Goal: Information Seeking & Learning: Learn about a topic

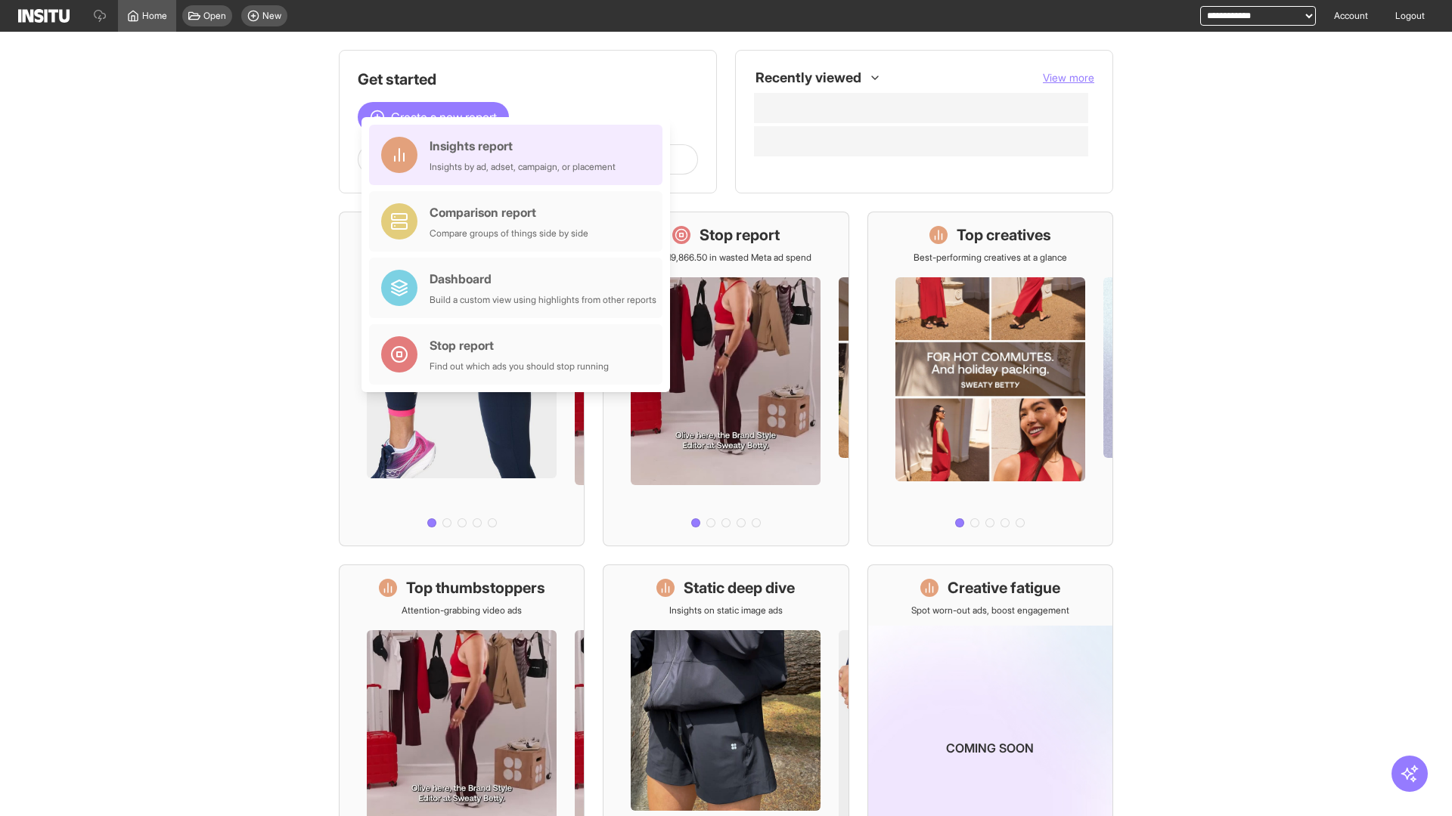
click at [519, 155] on div "Insights report Insights by ad, adset, campaign, or placement" at bounding box center [522, 155] width 186 height 36
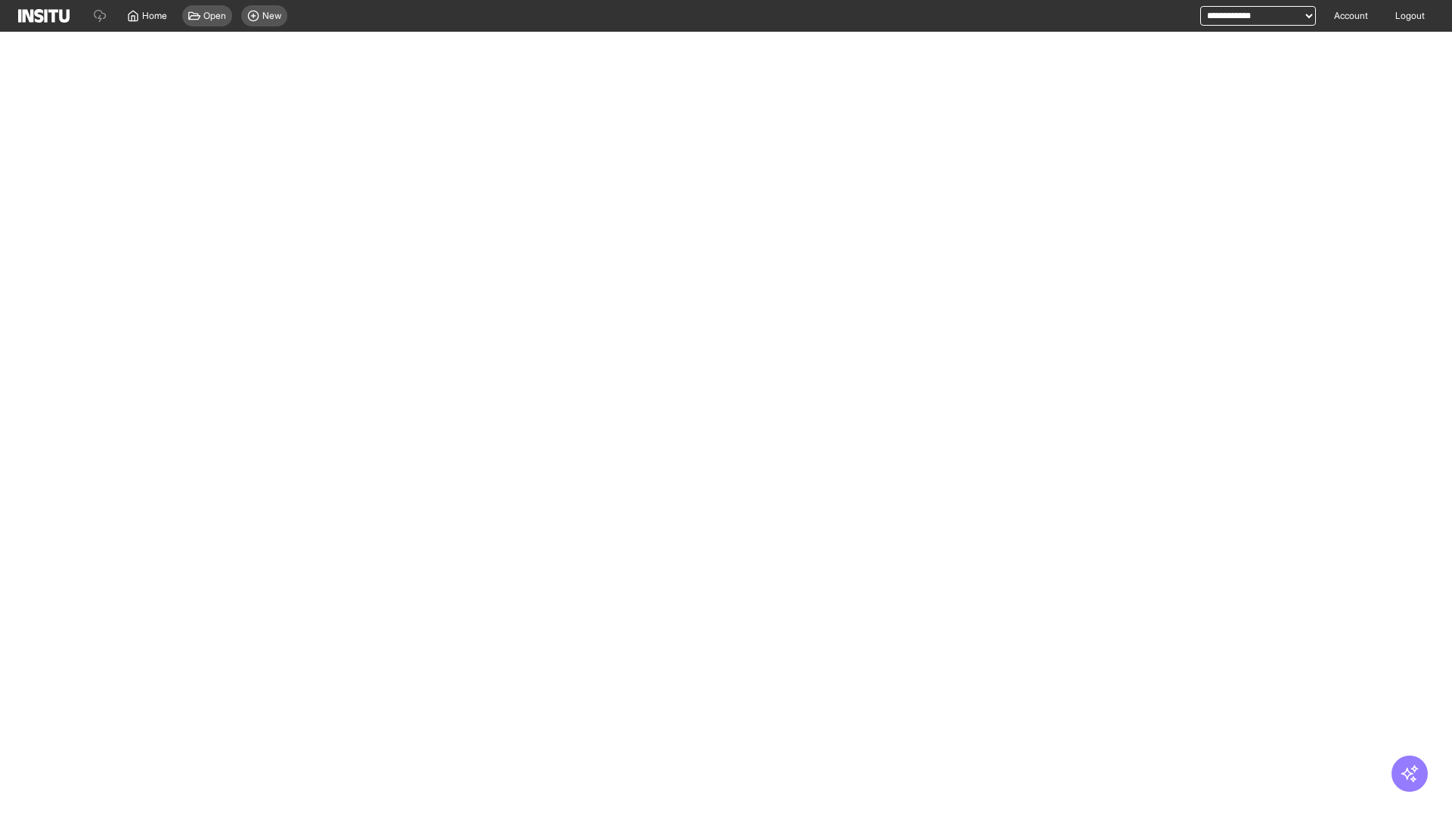
select select "**"
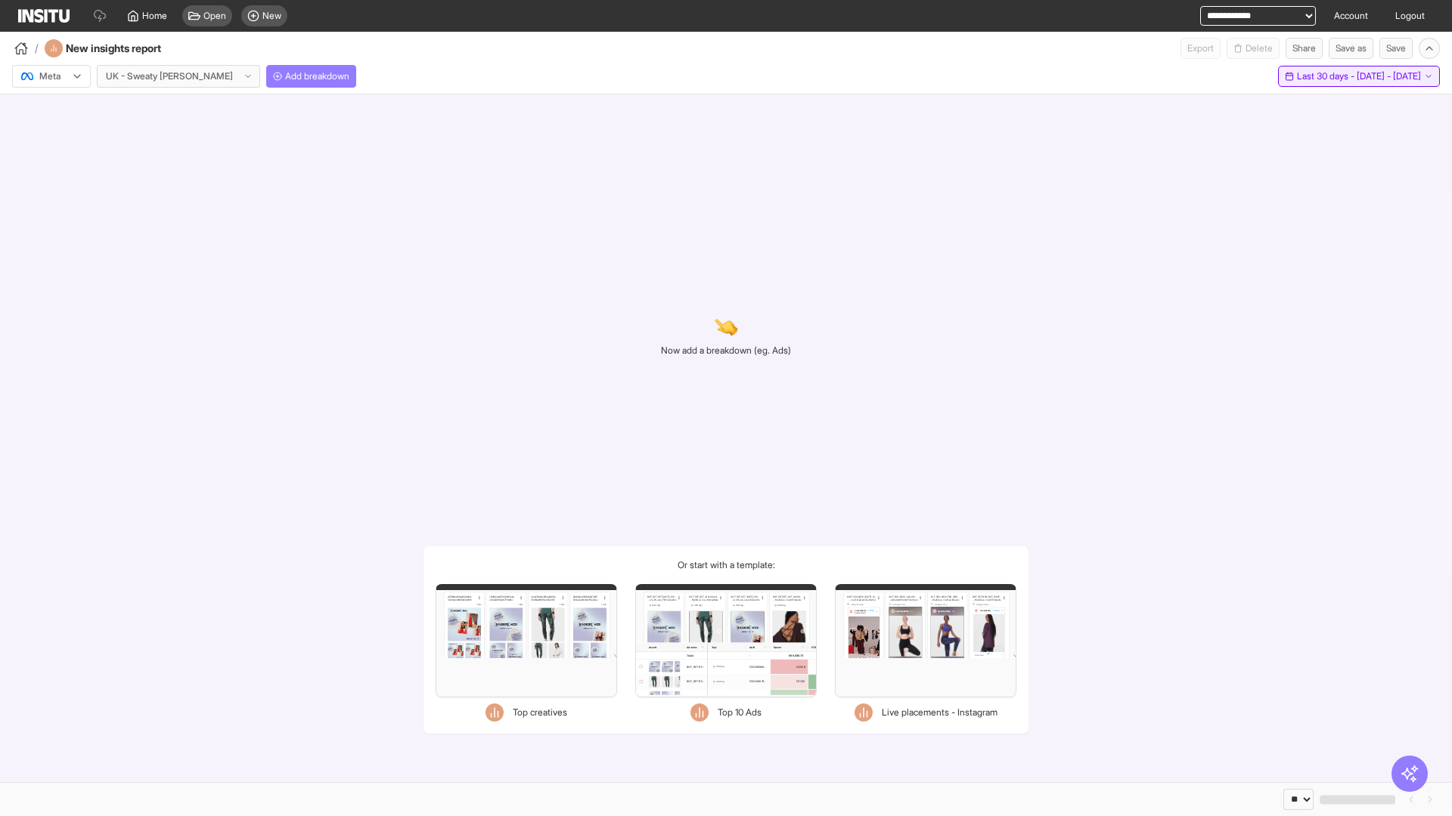
click at [1330, 76] on span "Last 30 days - [DATE] - [DATE]" at bounding box center [1359, 76] width 124 height 12
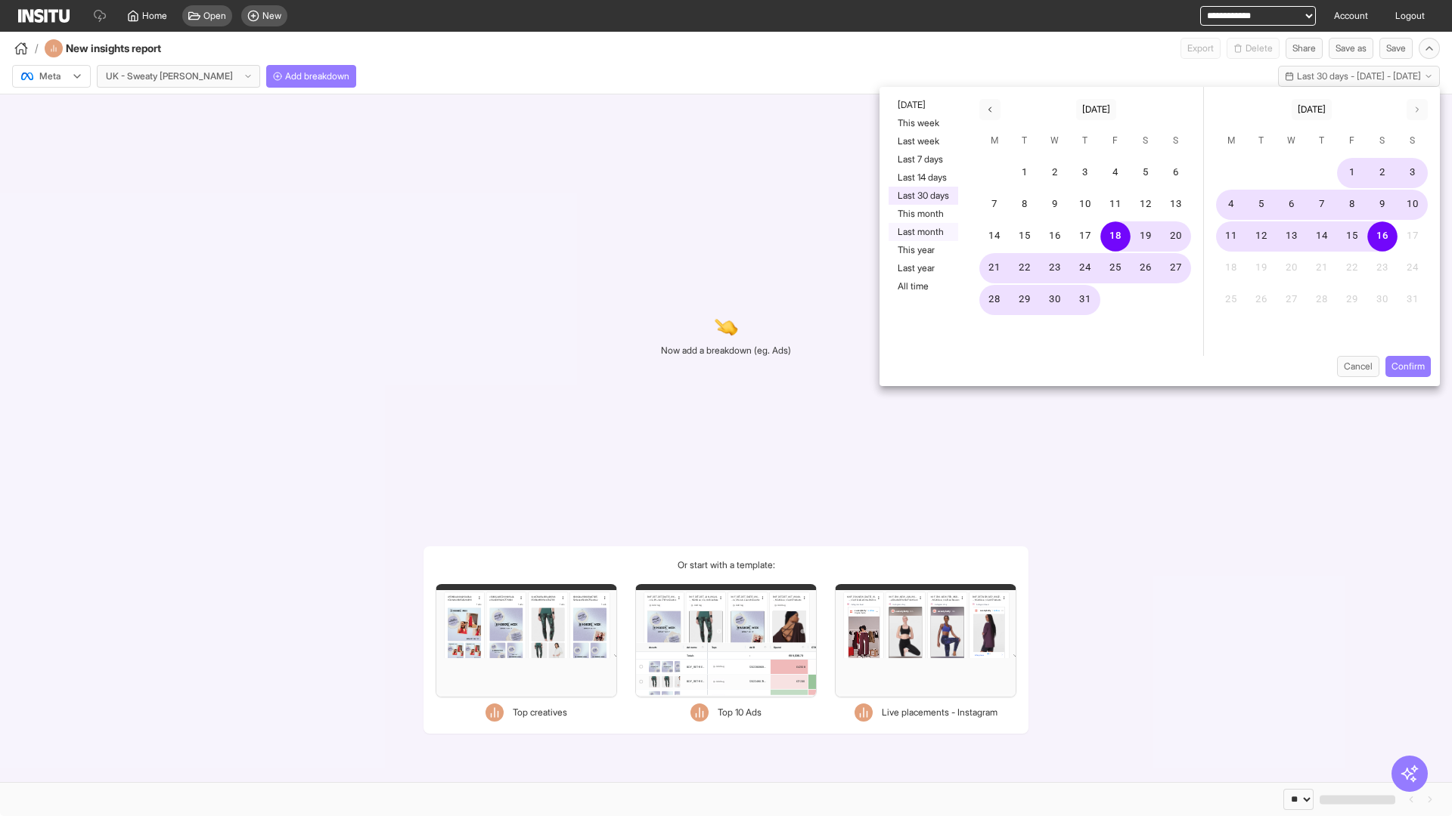
click at [922, 232] on button "Last month" at bounding box center [923, 232] width 70 height 18
